Goal: Navigation & Orientation: Find specific page/section

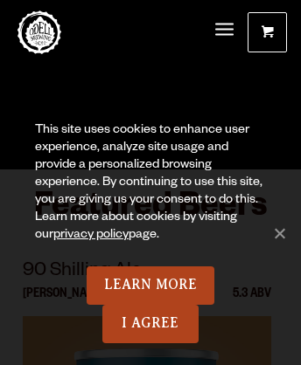
scroll to position [10, 0]
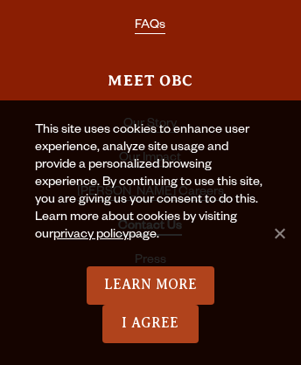
click at [149, 220] on link "Contact Us" at bounding box center [150, 228] width 64 height 16
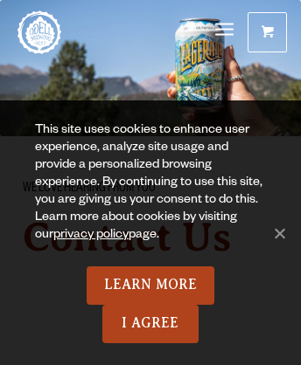
scroll to position [6390, 0]
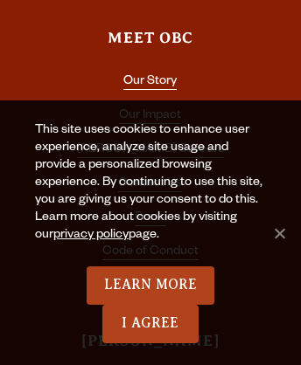
click at [149, 280] on link "Accessibility" at bounding box center [150, 288] width 70 height 16
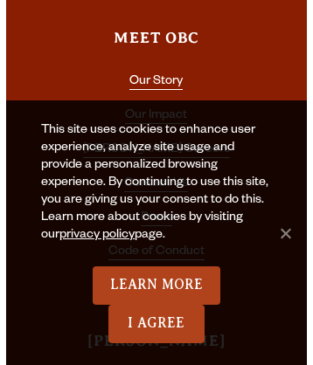
scroll to position [6106, 0]
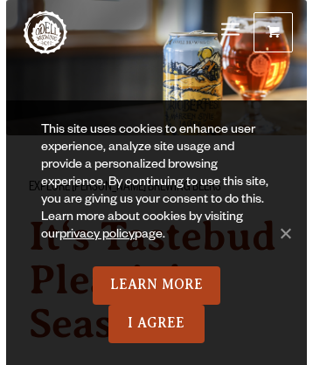
scroll to position [595, 0]
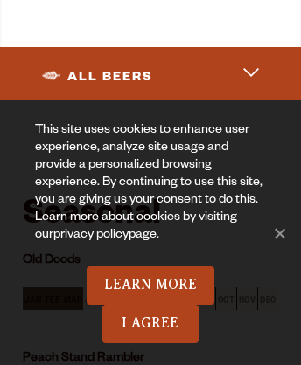
click at [72, 236] on link "privacy policy" at bounding box center [90, 236] width 75 height 14
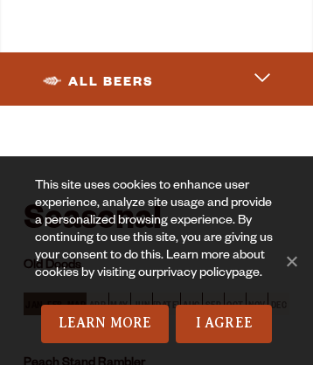
scroll to position [3100, 0]
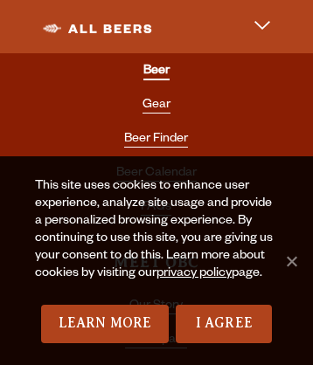
click at [156, 65] on link "Beer" at bounding box center [156, 73] width 26 height 16
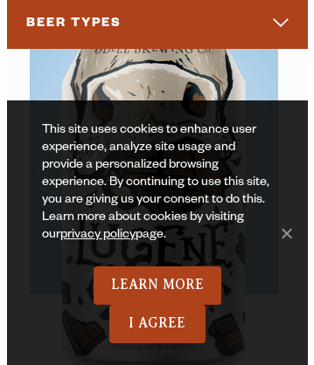
scroll to position [12, 0]
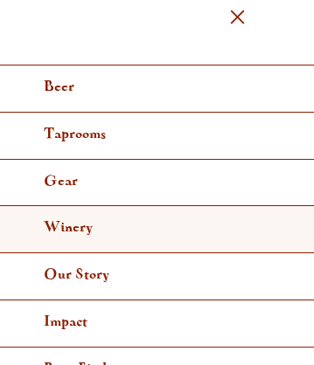
click at [150, 227] on link "Winery" at bounding box center [157, 229] width 314 height 47
